Goal: Task Accomplishment & Management: Use online tool/utility

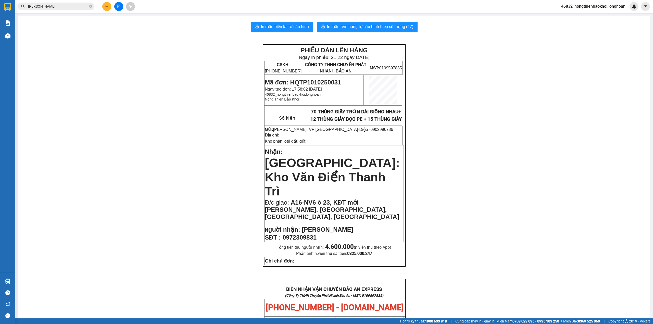
click at [209, 88] on div "PHIẾU DÁN LÊN HÀNG Ngày in phiếu: 21:22 [DATE] CSKH: [PHONE_NUMBER] CÔNG TY TNH…" at bounding box center [334, 314] width 620 height 541
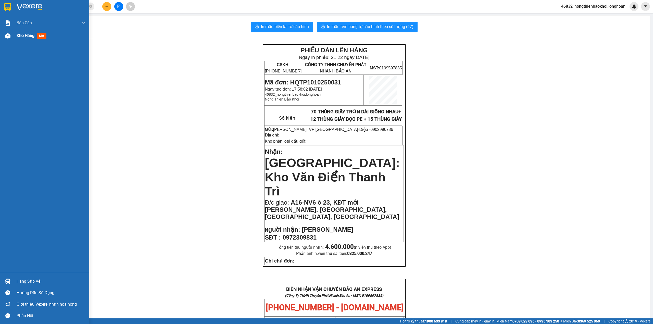
click at [3, 38] on div at bounding box center [7, 35] width 9 height 9
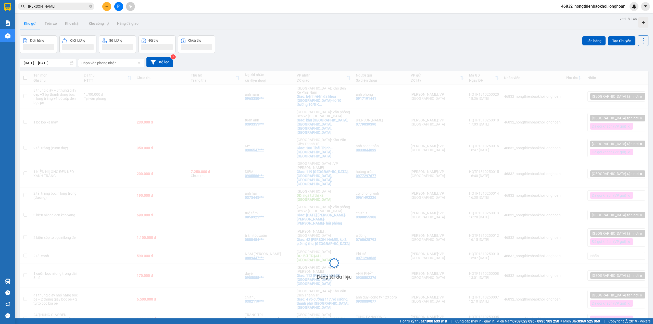
click at [263, 40] on div "Đơn hàng Khối lượng Số lượng Đã thu Chưa thu Lên hàng Tạo Chuyến" at bounding box center [334, 44] width 629 height 18
click at [259, 50] on div "Đơn hàng Khối lượng Số lượng Đã thu Chưa thu Lên hàng Tạo Chuyến" at bounding box center [334, 44] width 629 height 18
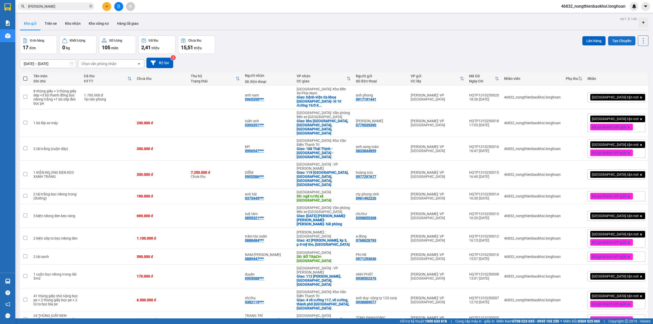
click at [608, 40] on button "Tạo Chuyến" at bounding box center [621, 40] width 27 height 9
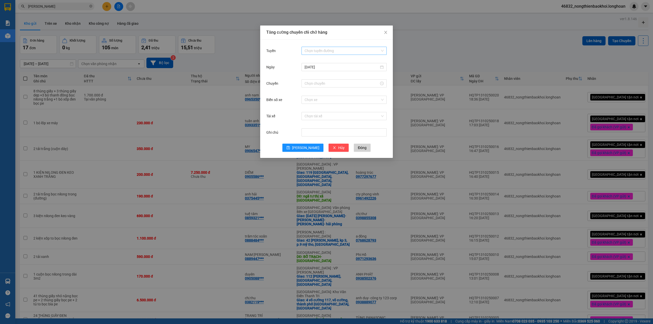
click at [326, 51] on input "Tuyến" at bounding box center [343, 51] width 76 height 8
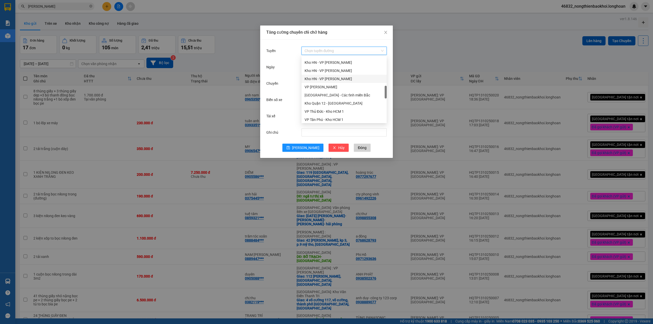
scroll to position [204, 0]
click at [342, 86] on div "VP Tân Phú - Kho HCM 1" at bounding box center [344, 86] width 79 height 6
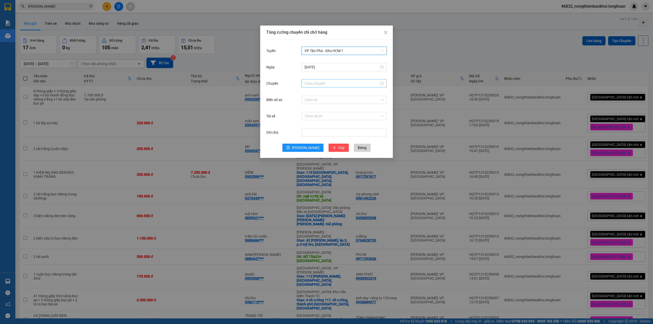
click at [329, 85] on input "Chuyến" at bounding box center [342, 84] width 74 height 6
click at [308, 152] on link "Bây giờ" at bounding box center [311, 153] width 12 height 4
click at [323, 160] on span "OK" at bounding box center [322, 161] width 5 height 6
type input "21:50"
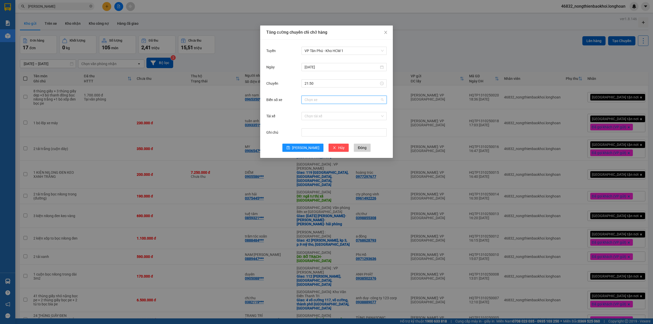
click at [338, 98] on input "Biển số xe" at bounding box center [343, 100] width 76 height 8
type input "2"
type input "216"
click at [332, 92] on div "Chuyến 21:50" at bounding box center [326, 86] width 120 height 16
click at [384, 99] on div "Chọn xe" at bounding box center [344, 100] width 85 height 8
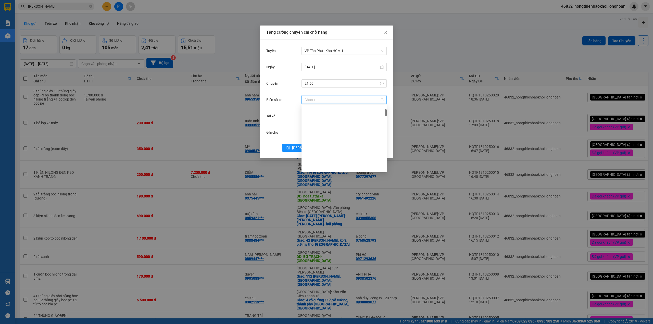
scroll to position [5, 0]
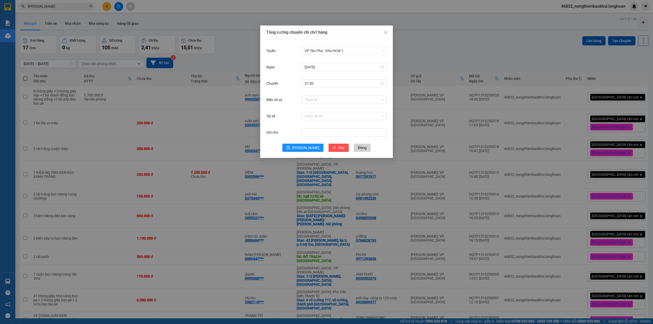
click at [296, 89] on div "Chuyến 21:50" at bounding box center [326, 86] width 120 height 16
click at [318, 119] on input "Tài xế" at bounding box center [343, 116] width 76 height 8
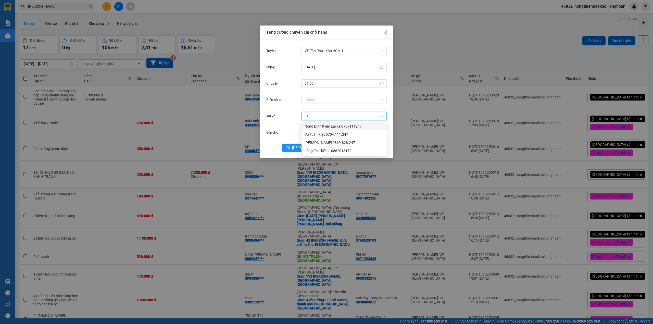
type input "KIE"
click at [325, 125] on div "Nông Đình Kiểm Lái Xe 0707111247" at bounding box center [344, 126] width 79 height 6
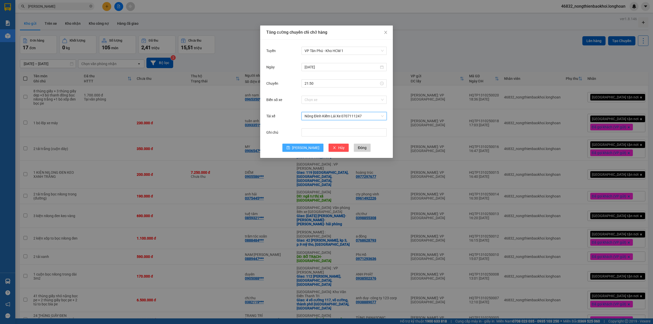
click at [306, 148] on span "[PERSON_NAME]" at bounding box center [305, 148] width 27 height 6
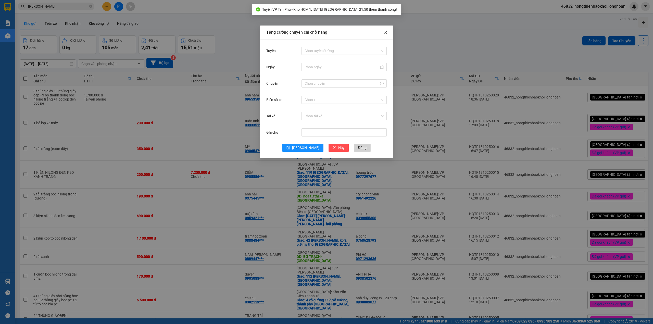
click at [385, 31] on icon "close" at bounding box center [386, 32] width 4 height 4
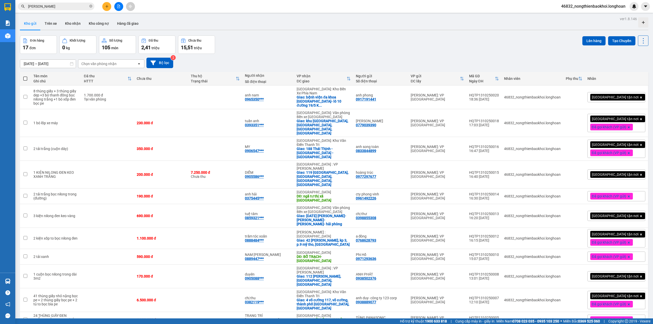
click at [27, 79] on span at bounding box center [25, 79] width 4 height 4
click at [25, 76] on input "checkbox" at bounding box center [25, 76] width 0 height 0
checkbox input "true"
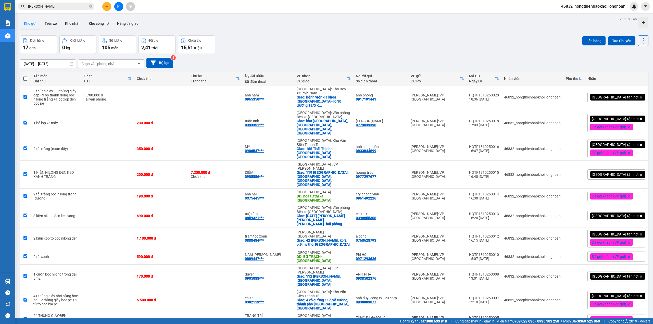
checkbox input "true"
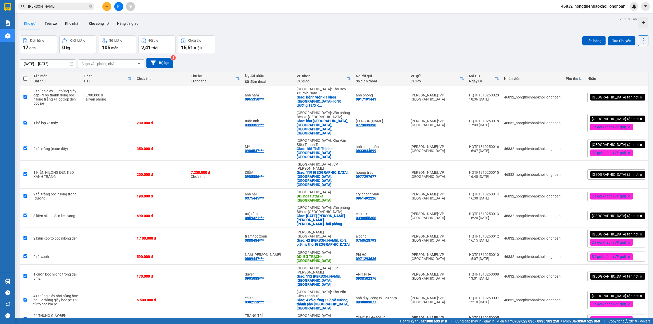
checkbox input "true"
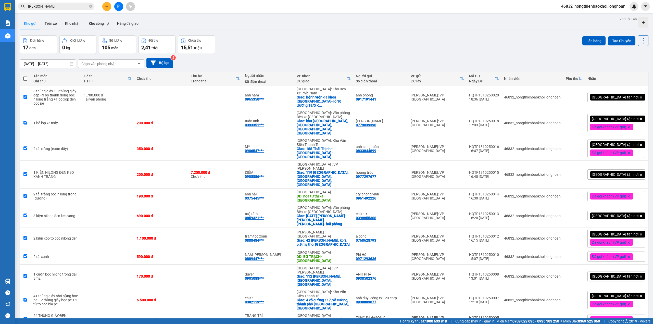
checkbox input "true"
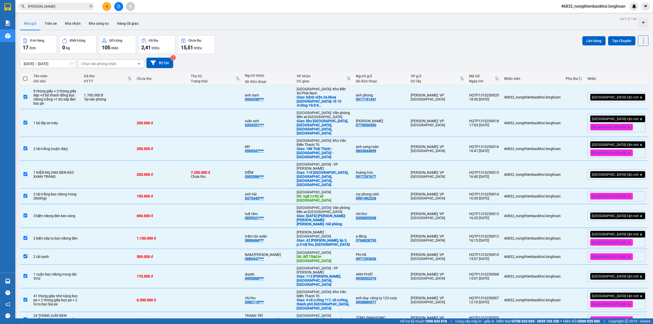
scroll to position [112, 0]
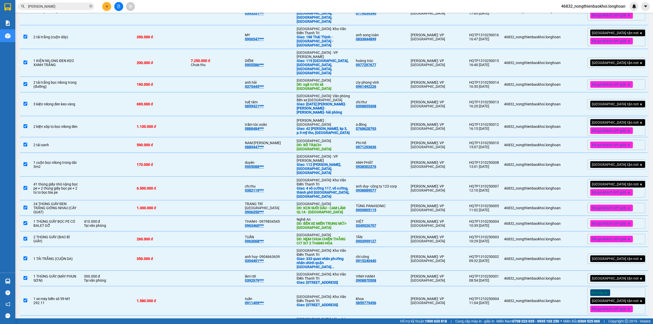
click at [75, 324] on div "1 kiện khung gỗ dẹp nặng" at bounding box center [55, 329] width 45 height 4
checkbox input "false"
click at [99, 116] on td at bounding box center [107, 126] width 53 height 21
checkbox input "false"
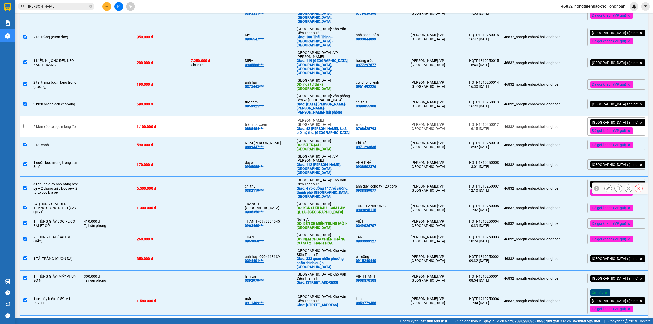
scroll to position [0, 0]
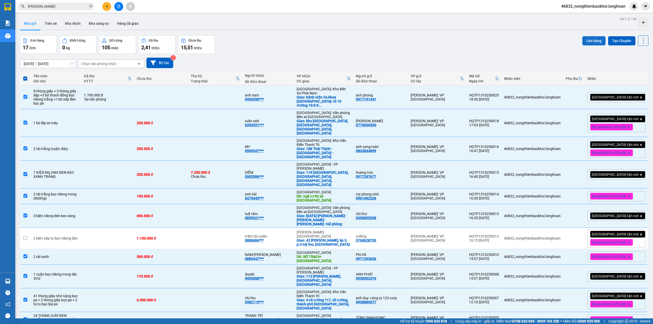
click at [595, 40] on button "Lên hàng" at bounding box center [593, 40] width 23 height 9
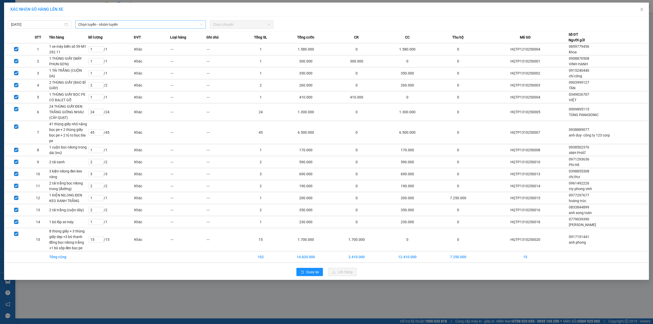
click at [176, 26] on span "Chọn tuyến - nhóm tuyến" at bounding box center [140, 25] width 124 height 8
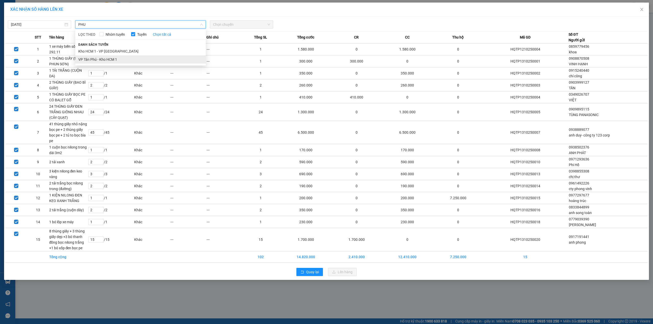
type input "PHU"
drag, startPoint x: 88, startPoint y: 60, endPoint x: 204, endPoint y: 31, distance: 120.0
click at [88, 59] on li "VP Tân Phú - Kho HCM 1" at bounding box center [140, 59] width 131 height 8
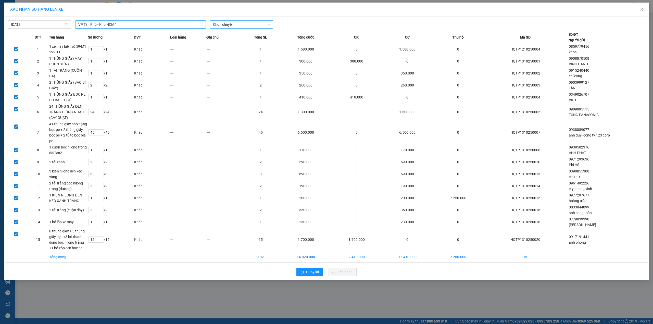
click at [220, 24] on span "Chọn chuyến" at bounding box center [241, 25] width 57 height 8
click at [230, 49] on div "21:50 (TC)" at bounding box center [233, 51] width 40 height 6
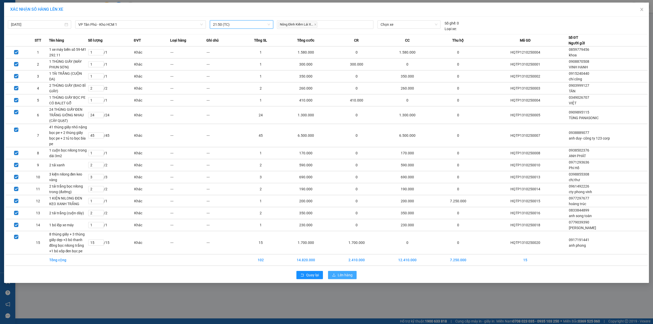
click at [350, 274] on span "Lên hàng" at bounding box center [345, 275] width 15 height 6
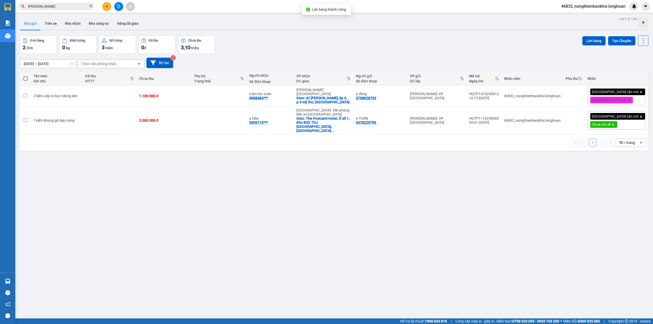
click at [352, 61] on div "[DATE] – [DATE] Press the down arrow key to interact with the calendar and sele…" at bounding box center [334, 63] width 629 height 10
drag, startPoint x: 241, startPoint y: 186, endPoint x: 206, endPoint y: 226, distance: 53.5
click at [241, 187] on div "ver 1.8.146 Kho gửi Trên xe Kho nhận Kho công nợ Hàng đã giao Đơn hàng 2 đơn Kh…" at bounding box center [334, 177] width 633 height 324
